Goal: Task Accomplishment & Management: Manage account settings

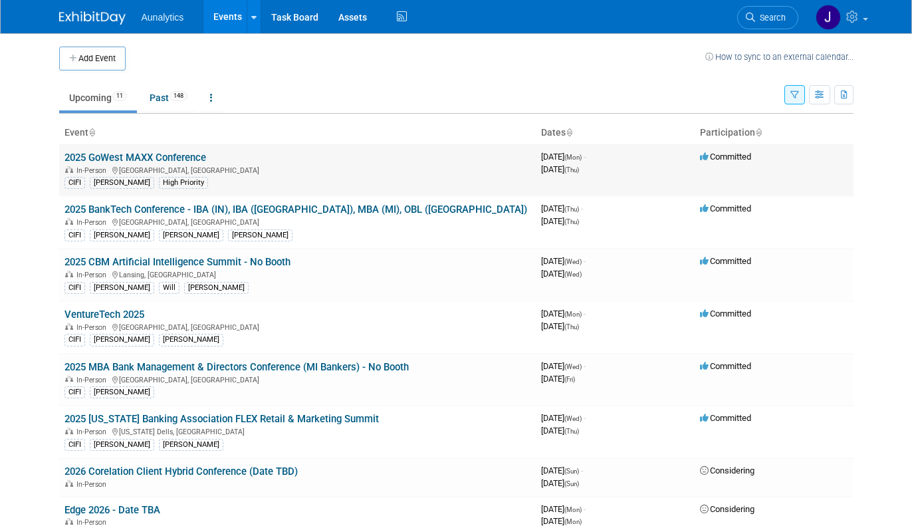
click at [150, 160] on link "2025 GoWest MAXX Conference" at bounding box center [135, 158] width 142 height 12
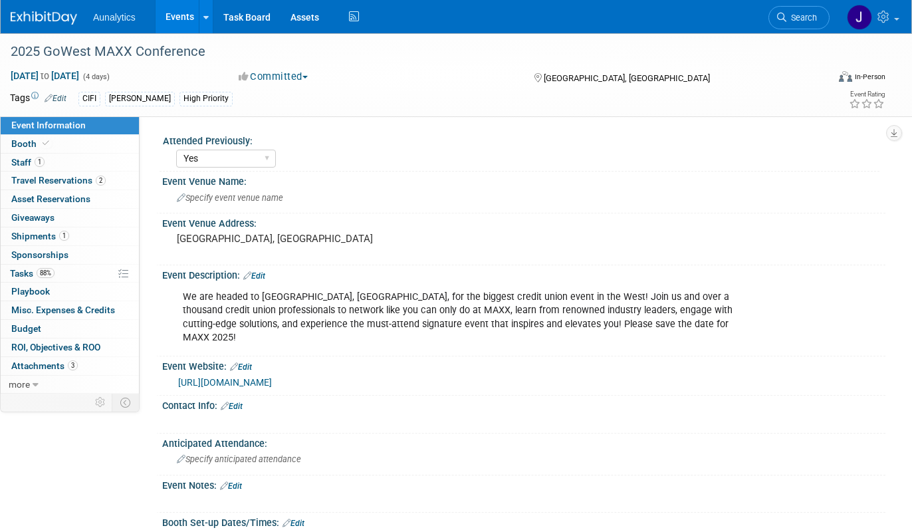
select select "Yes"
click at [72, 146] on link "Booth" at bounding box center [70, 144] width 138 height 18
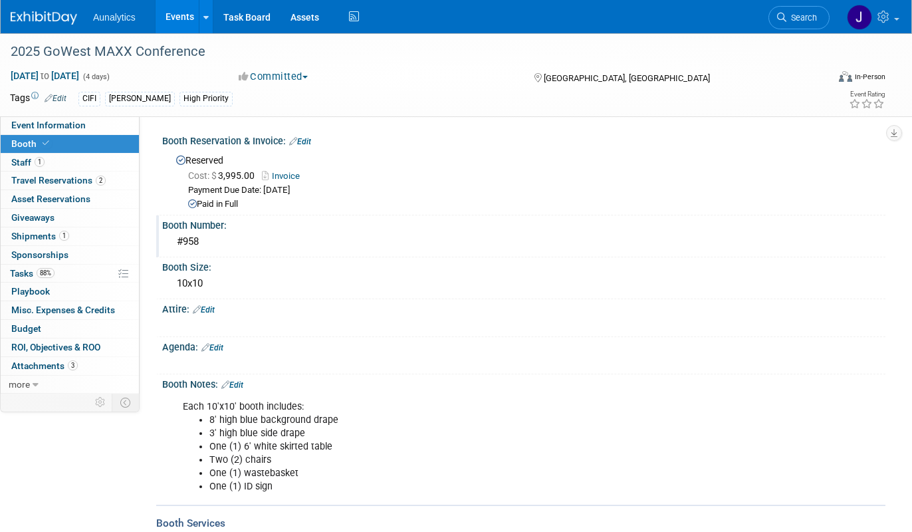
click at [191, 241] on div "#958" at bounding box center [523, 241] width 703 height 21
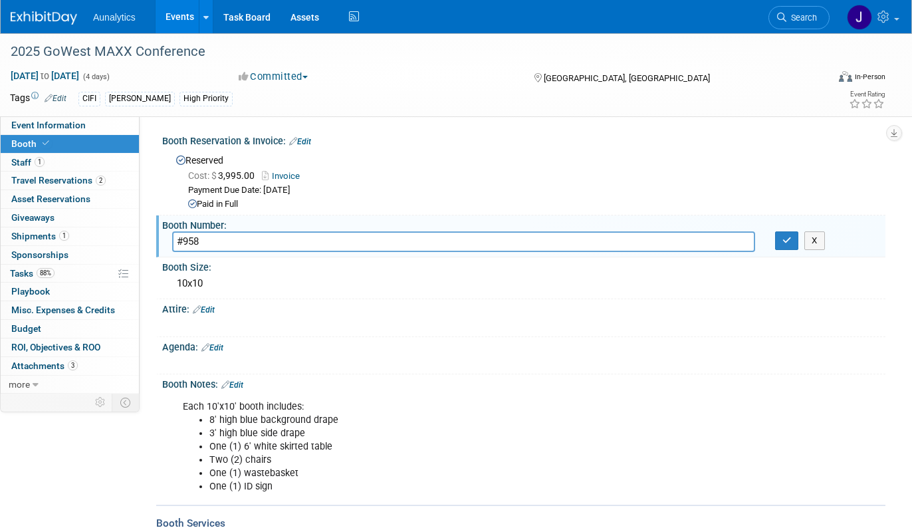
click at [191, 241] on input "#958" at bounding box center [463, 241] width 583 height 21
